Goal: Task Accomplishment & Management: Manage account settings

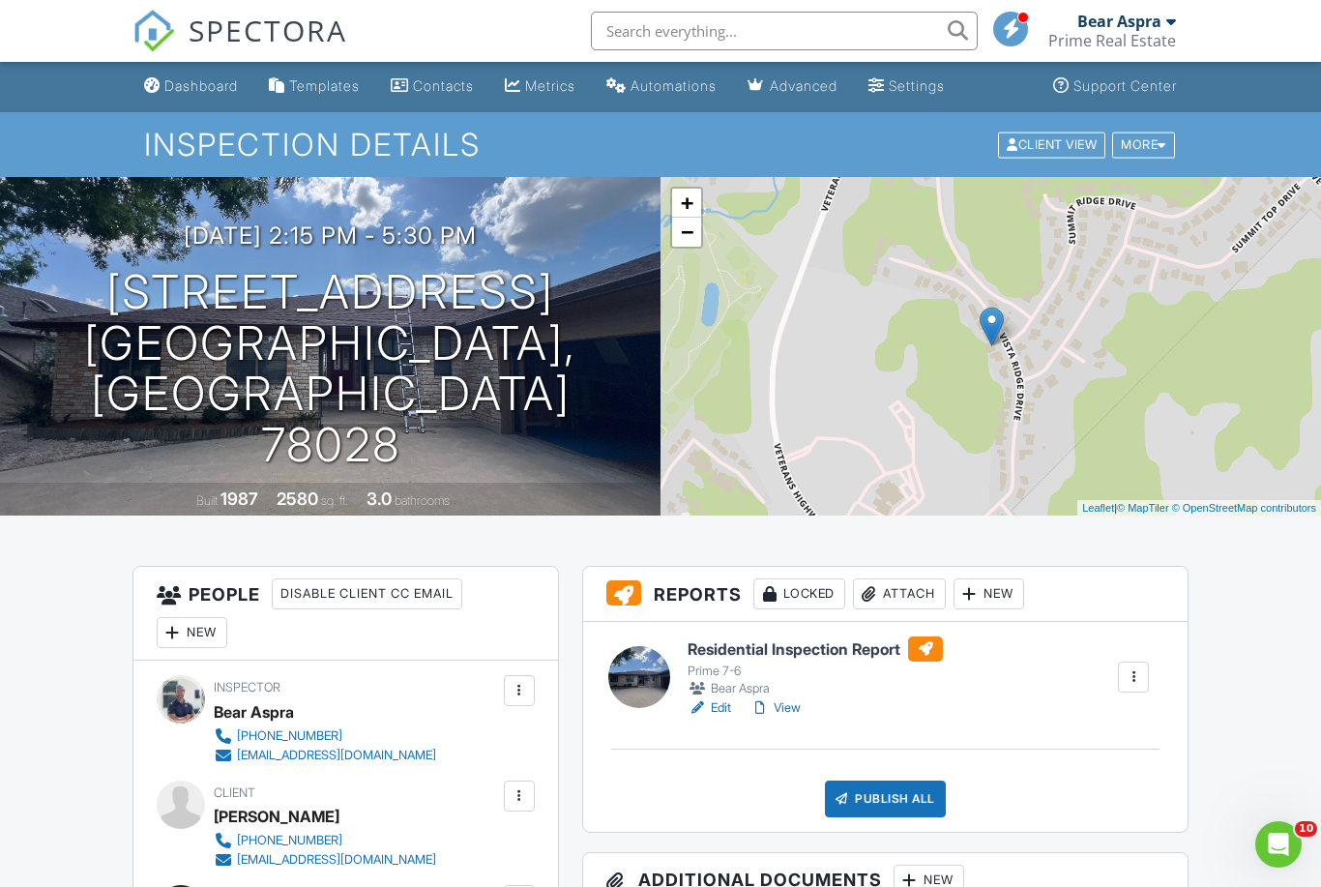
scroll to position [39, 0]
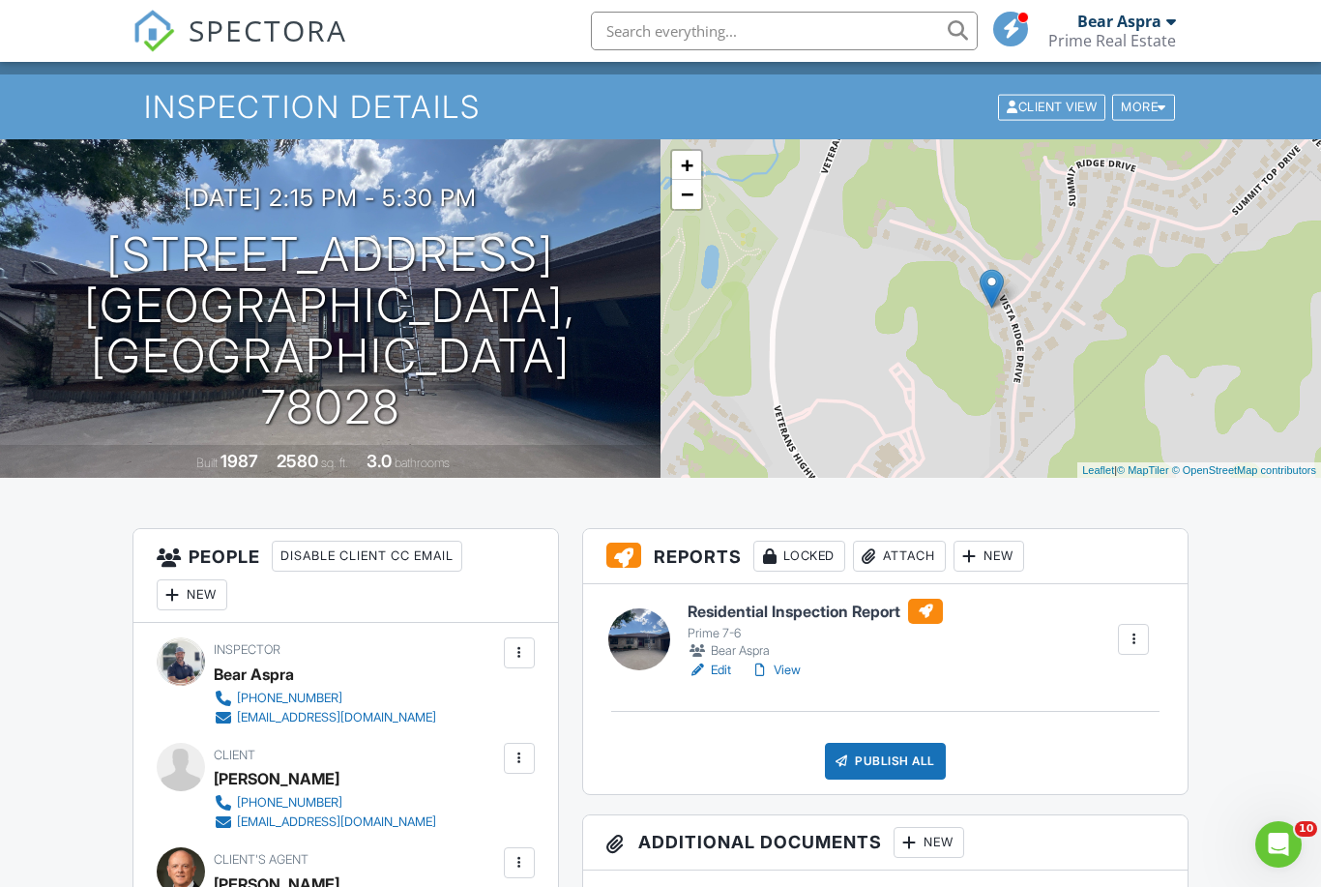
click at [785, 672] on link "View" at bounding box center [775, 669] width 50 height 19
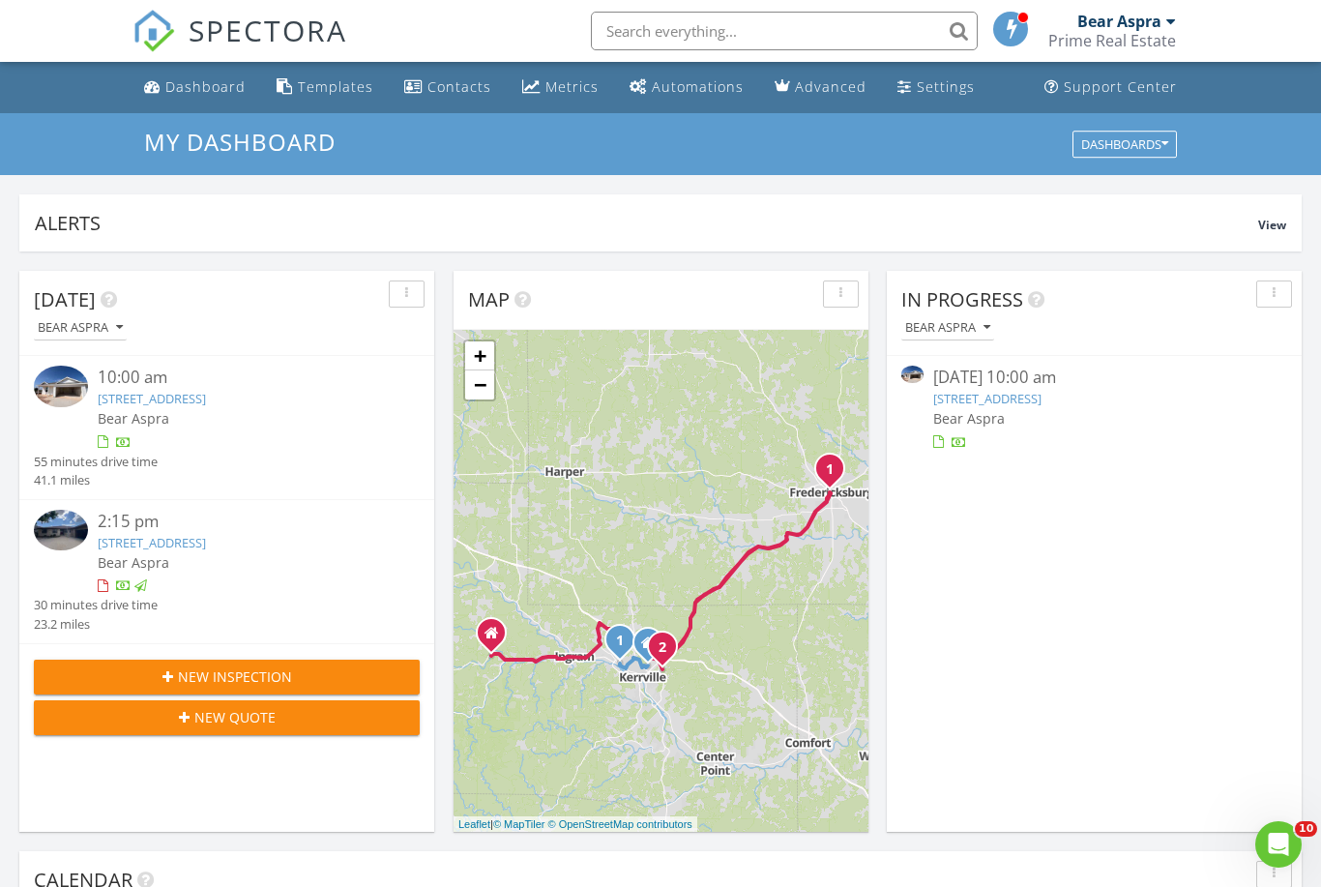
click at [1042, 393] on link "142 Alameda dr, Fredericksburg, tx 78624" at bounding box center [987, 398] width 108 height 17
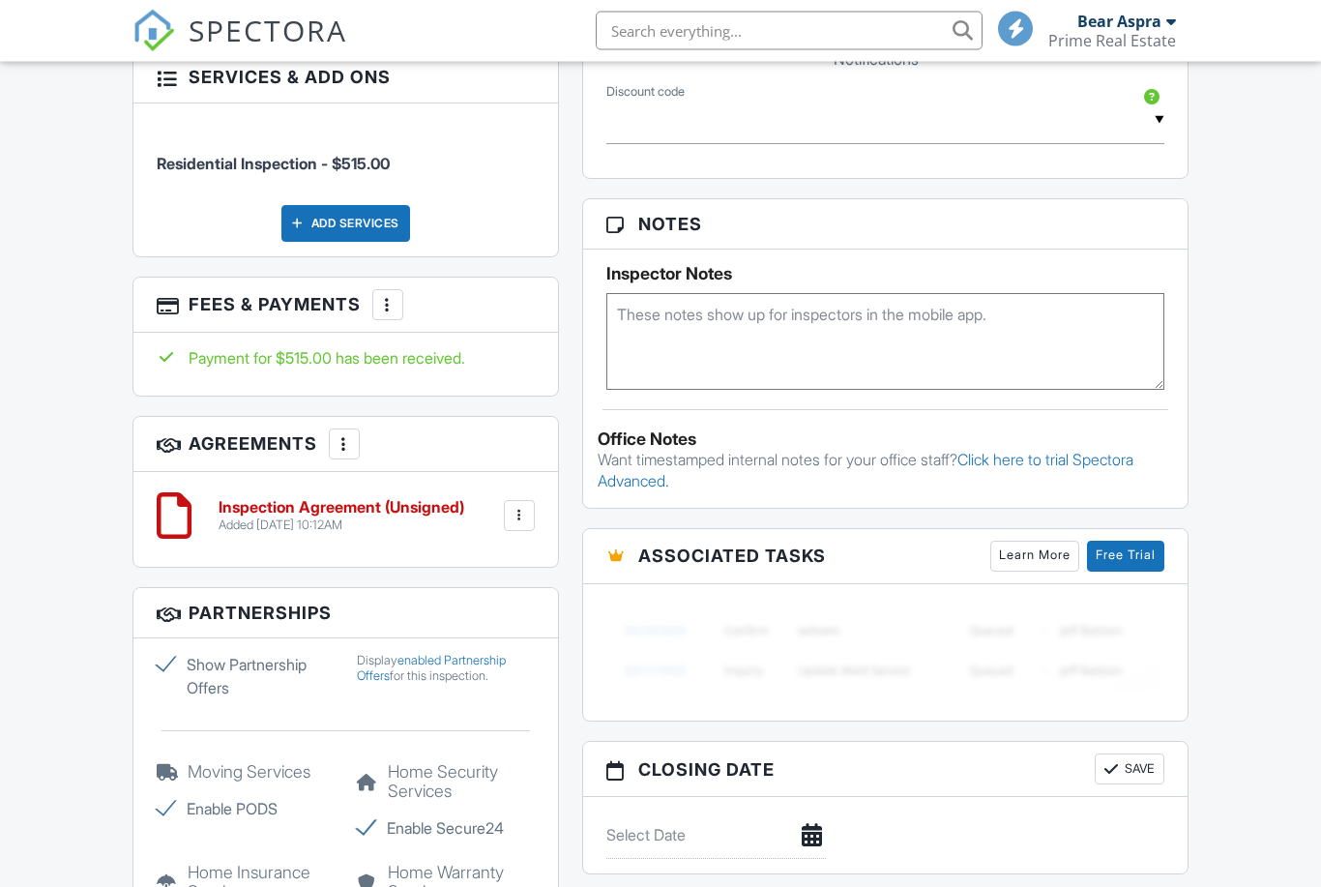
scroll to position [1182, 0]
click at [278, 517] on div "Added 08/25/2025 10:12AM" at bounding box center [342, 524] width 246 height 15
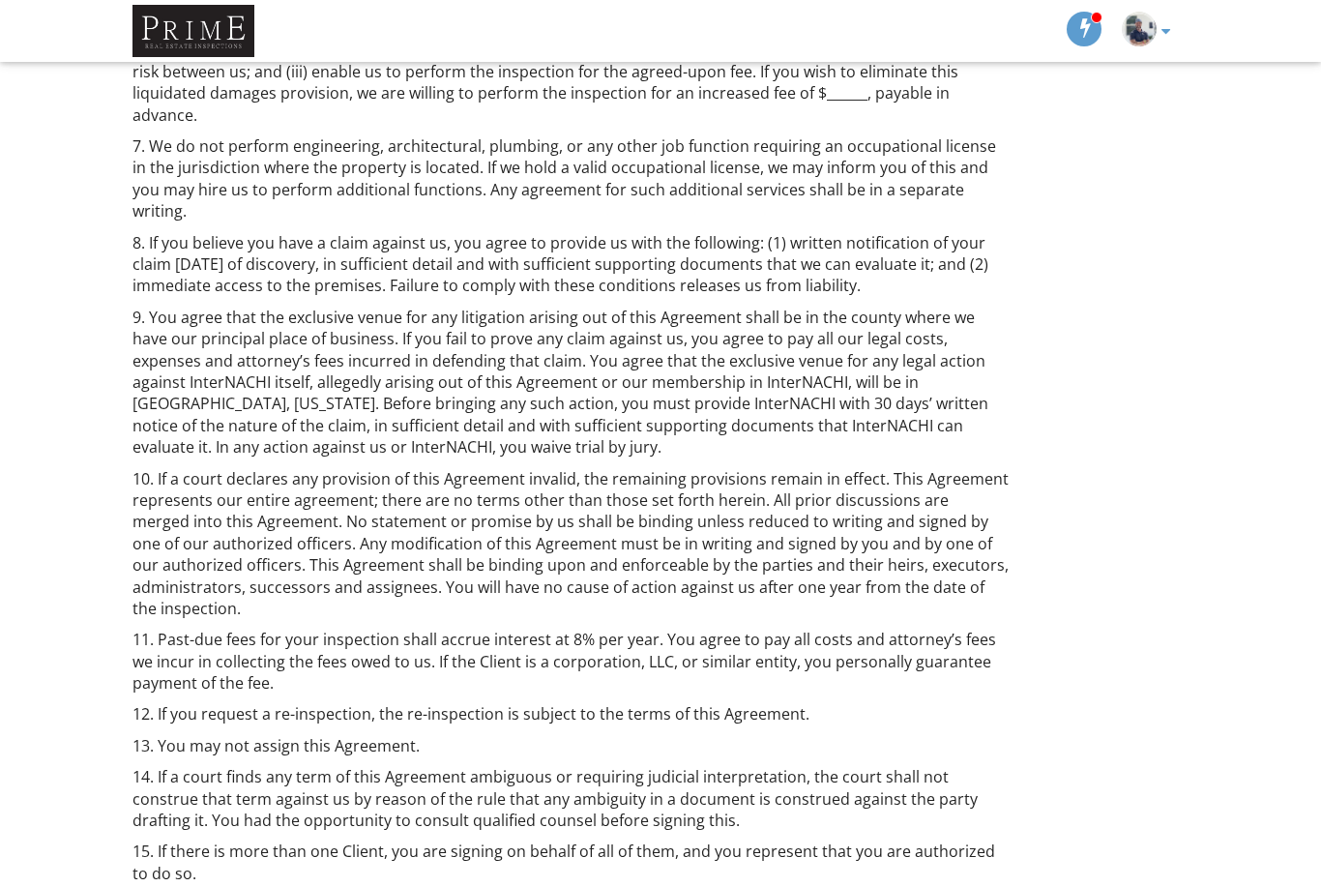
scroll to position [1378, 0]
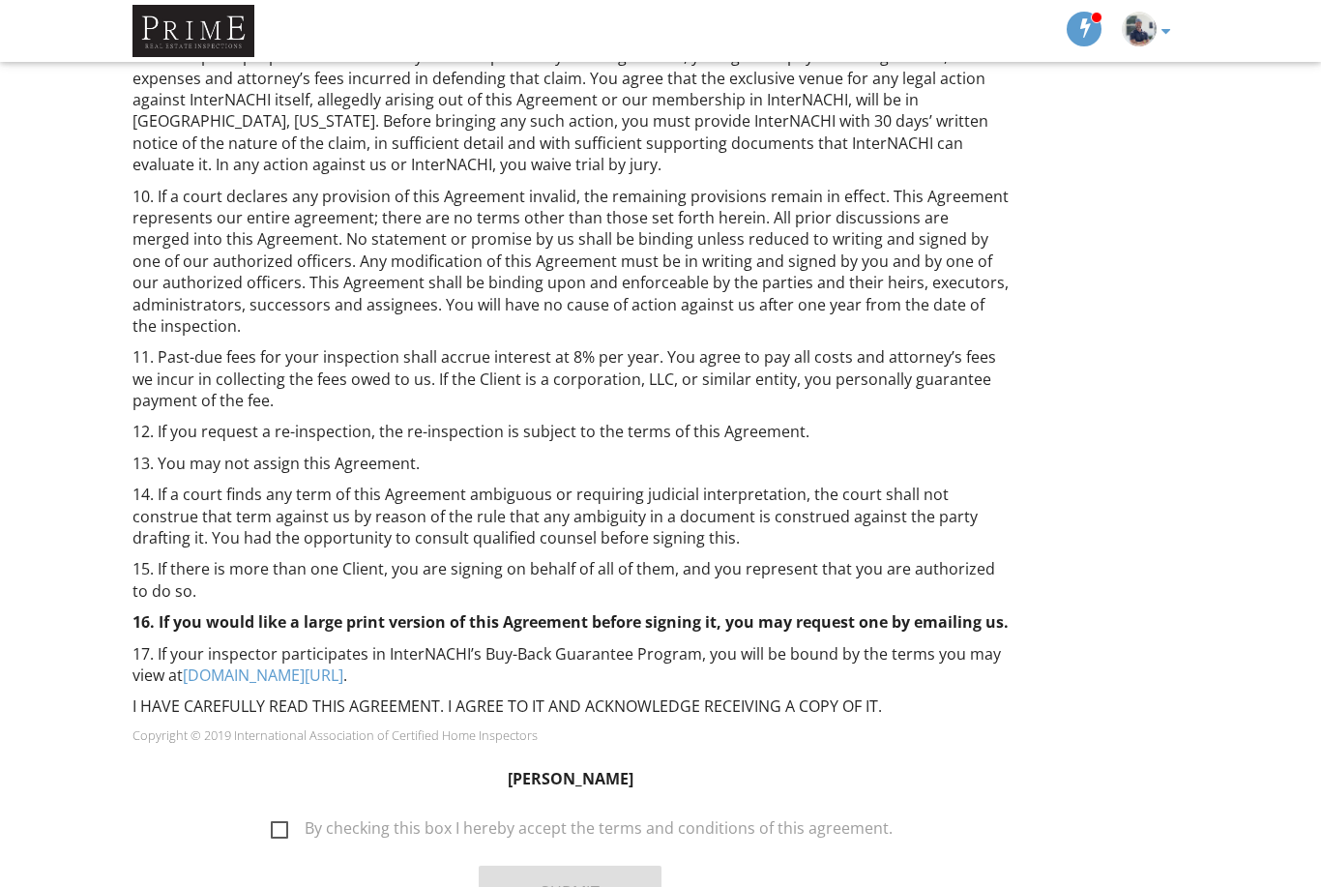
click at [287, 819] on label "By checking this box I hereby accept the terms and conditions of this agreement." at bounding box center [582, 831] width 622 height 24
click at [272, 812] on input "By checking this box I hereby accept the terms and conditions of this agreement." at bounding box center [265, 818] width 13 height 13
checkbox input "true"
click at [552, 866] on button "Submit" at bounding box center [570, 892] width 183 height 52
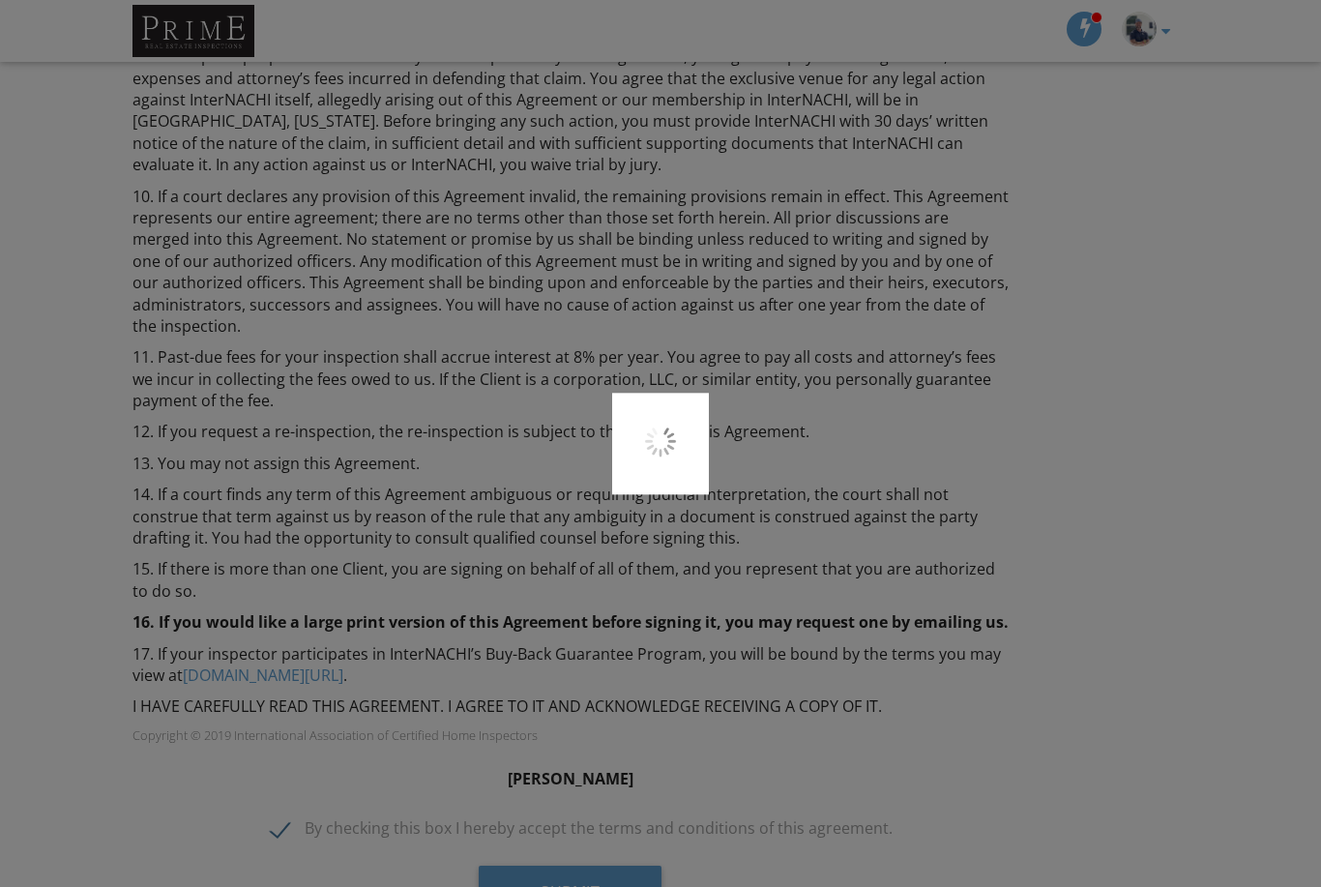
scroll to position [1440, 0]
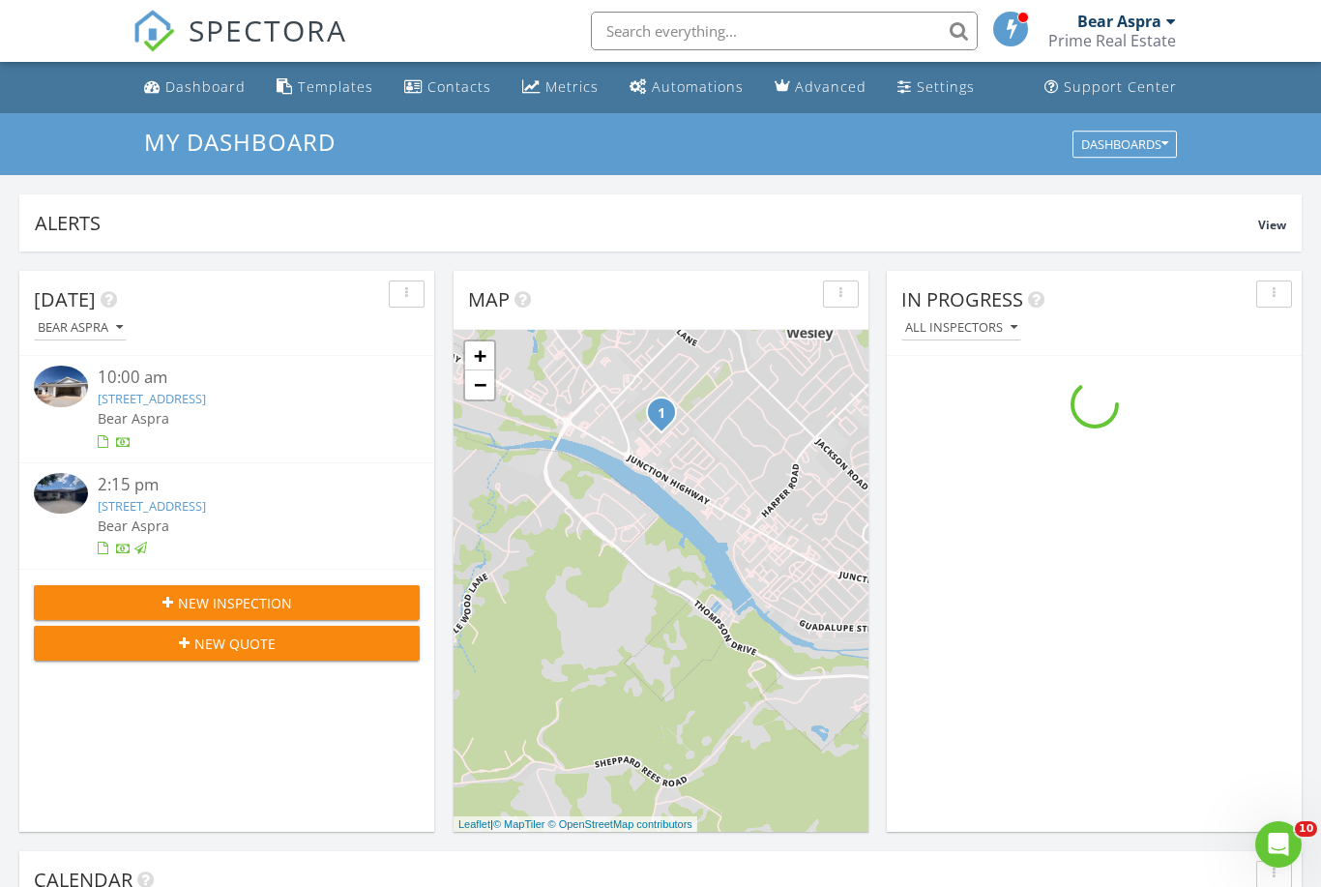
scroll to position [1761, 1322]
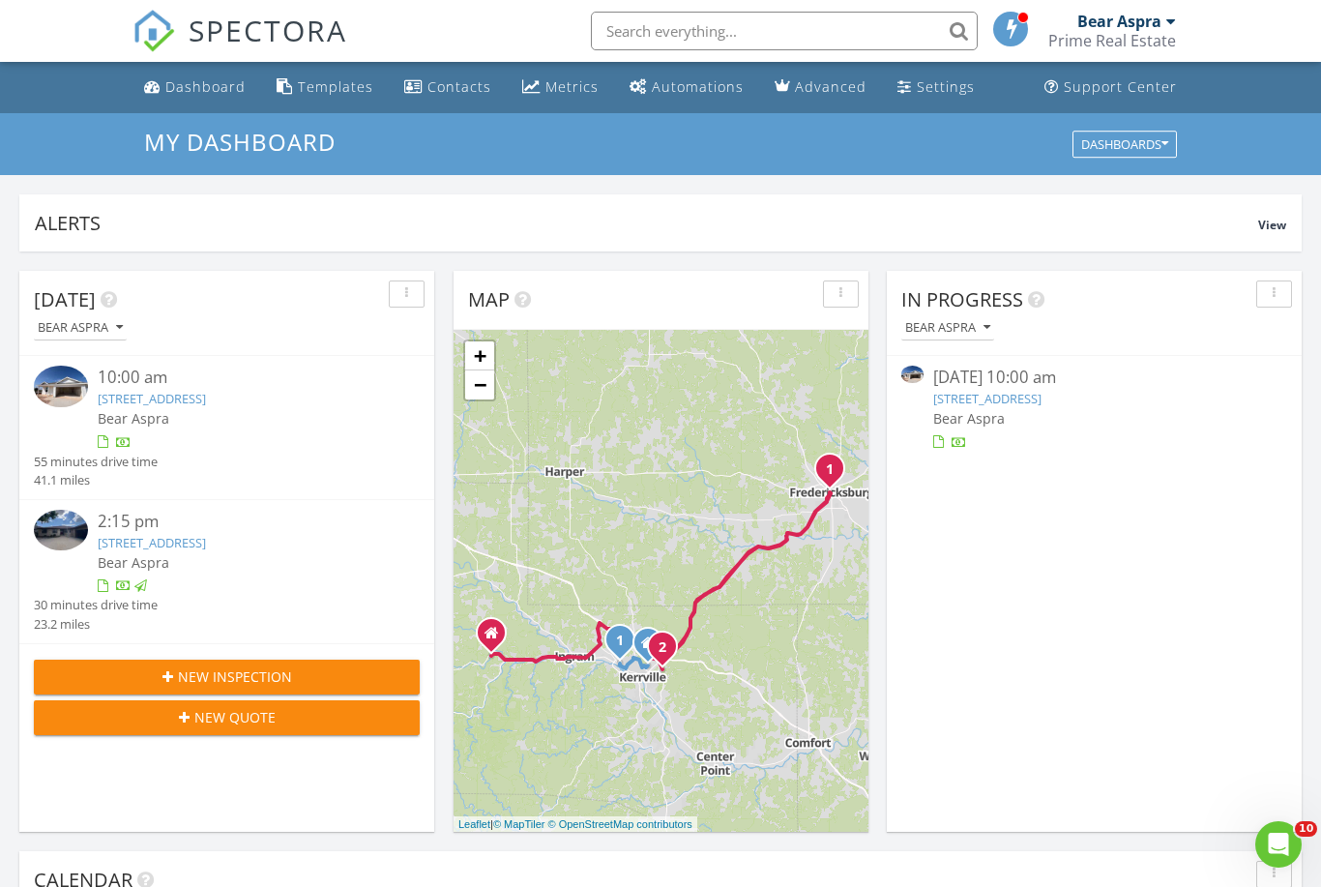
click at [1042, 405] on link "[STREET_ADDRESS]" at bounding box center [987, 398] width 108 height 17
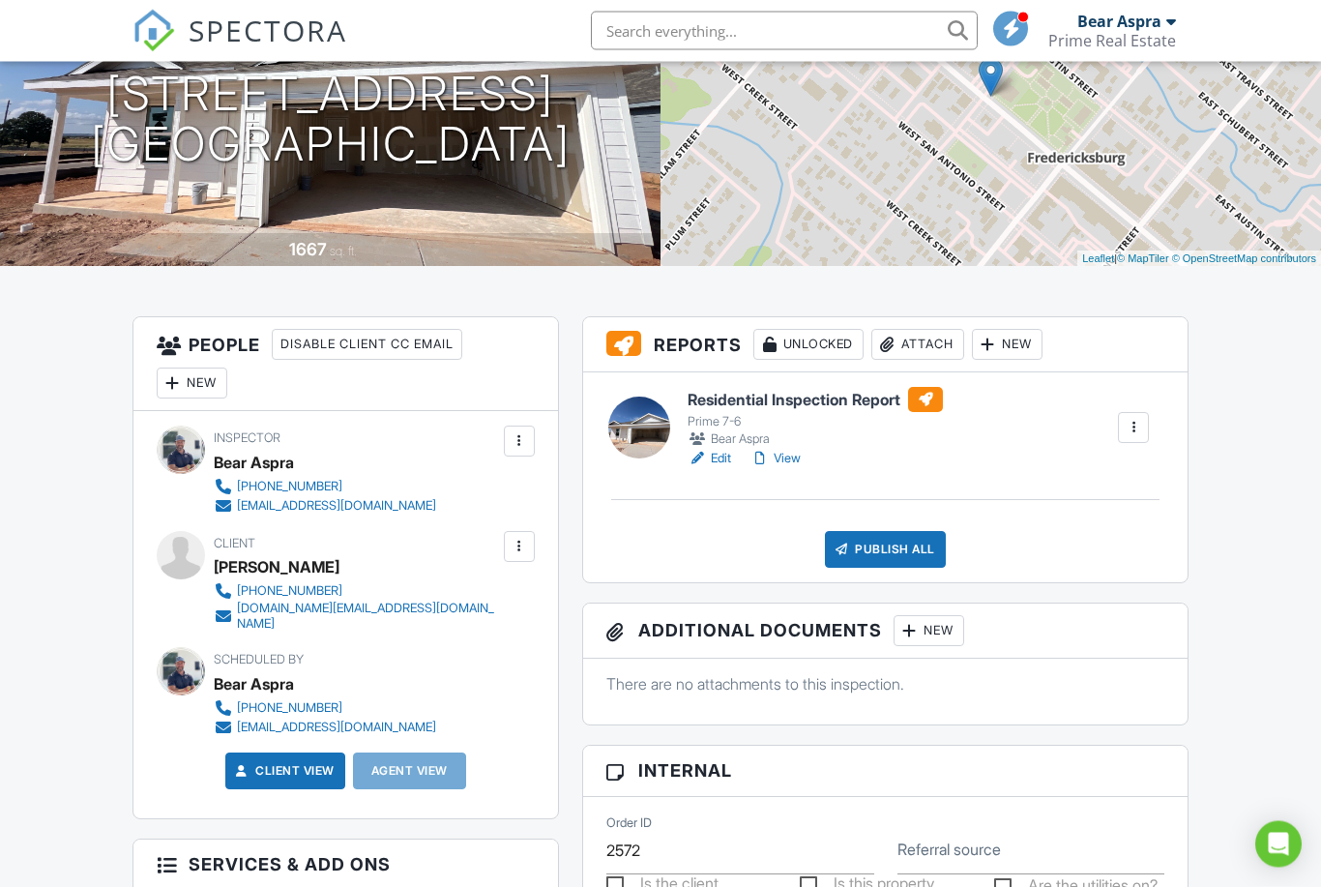
scroll to position [250, 0]
click at [801, 459] on link "View" at bounding box center [775, 458] width 50 height 19
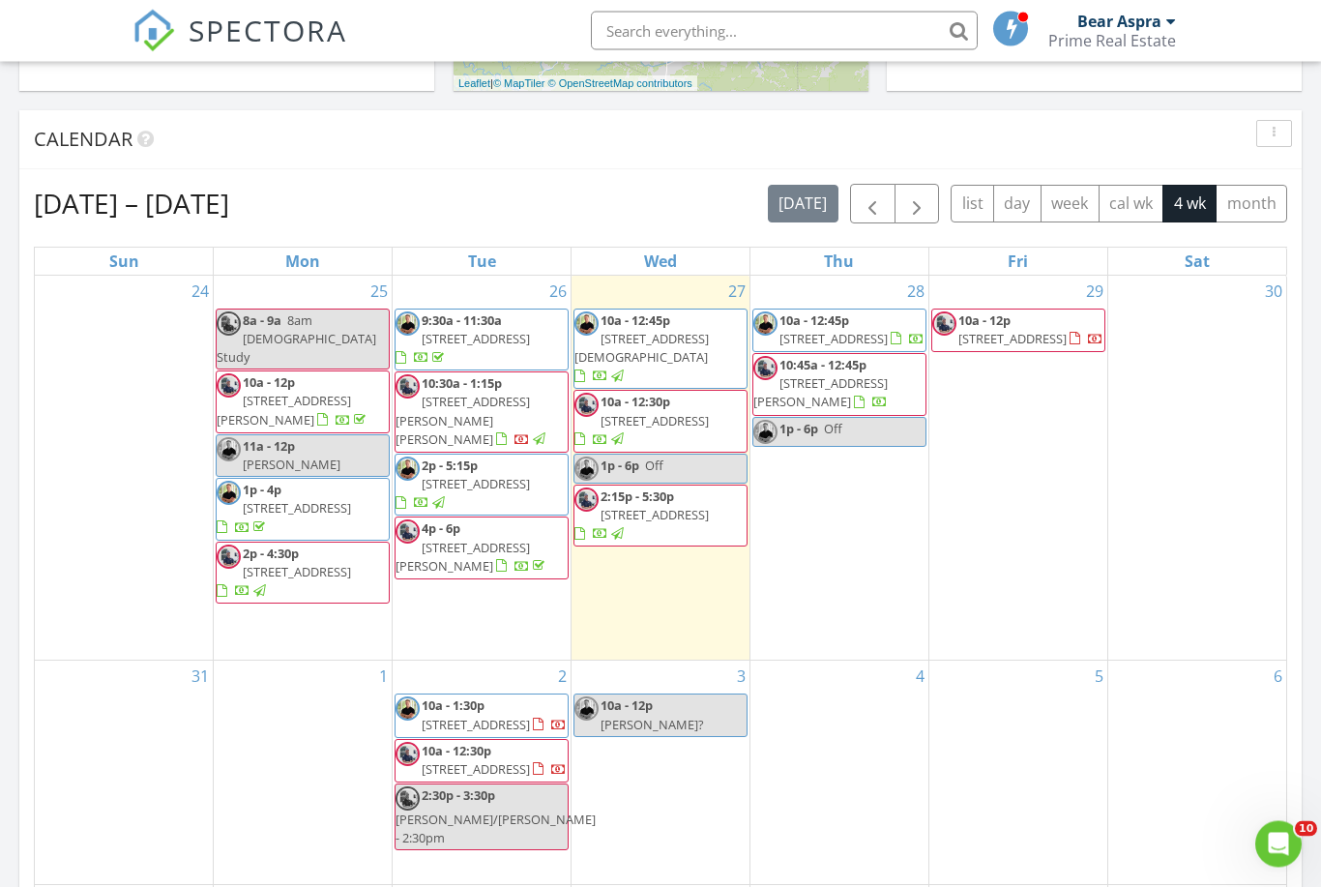
scroll to position [743, 0]
